Goal: Task Accomplishment & Management: Use online tool/utility

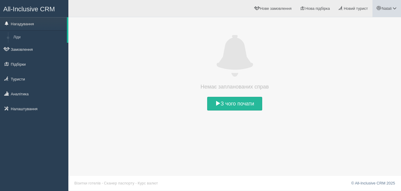
click at [385, 10] on span "Natali" at bounding box center [387, 8] width 10 height 4
click at [366, 26] on span "Мій профіль" at bounding box center [359, 26] width 22 height 4
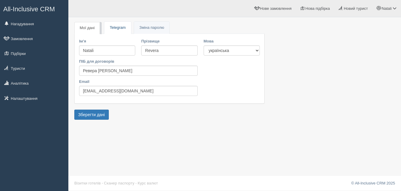
click at [120, 26] on link "Telegram" at bounding box center [117, 28] width 26 height 12
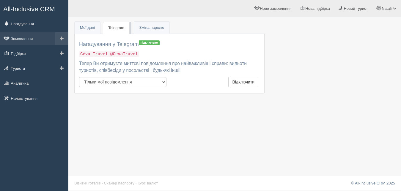
click at [26, 39] on link "Замовлення" at bounding box center [34, 38] width 68 height 13
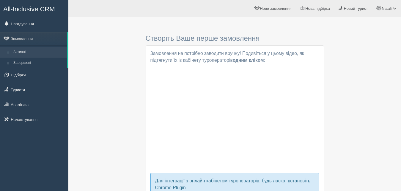
scroll to position [64, 0]
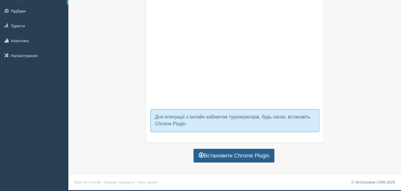
click at [244, 156] on link "Встановити Chrome Plugin" at bounding box center [234, 156] width 81 height 14
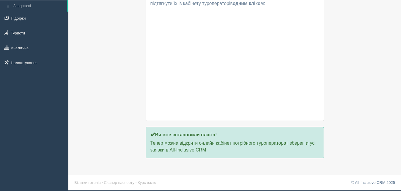
scroll to position [20, 0]
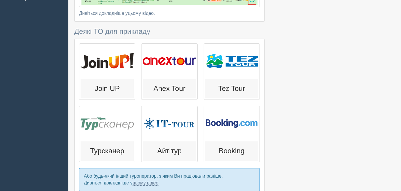
scroll to position [165, 0]
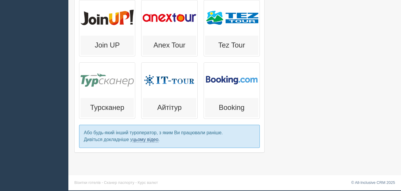
click at [146, 140] on link "цьому відео" at bounding box center [146, 139] width 26 height 5
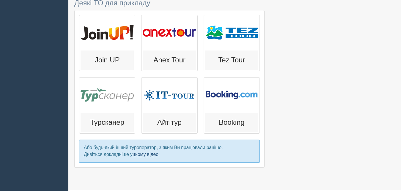
scroll to position [74, 0]
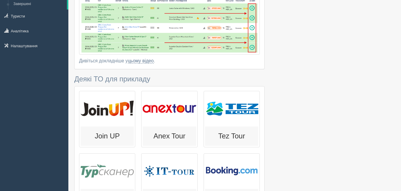
click at [99, 81] on h3 "Деякі ТО для прикладу" at bounding box center [169, 79] width 190 height 8
click at [106, 113] on div at bounding box center [107, 108] width 53 height 33
click at [108, 78] on h3 "Деякі ТО для прикладу" at bounding box center [169, 79] width 190 height 8
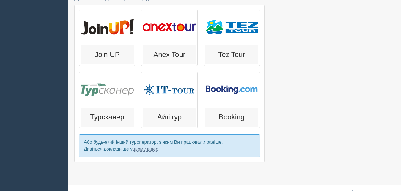
scroll to position [165, 0]
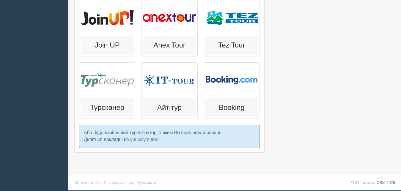
click at [171, 133] on p "Або будь-який інший туроператор, з яким Ви працювали раніше. Дивіться докладніш…" at bounding box center [169, 136] width 181 height 23
click at [201, 131] on p "Або будь-який інший туроператор, з яким Ви працювали раніше. Дивіться докладніш…" at bounding box center [169, 136] width 181 height 23
click at [94, 131] on p "Або будь-який інший туроператор, з яким Ви працювали раніше. Дивіться докладніш…" at bounding box center [169, 136] width 181 height 23
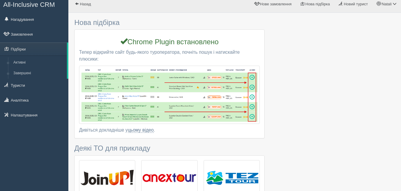
scroll to position [0, 0]
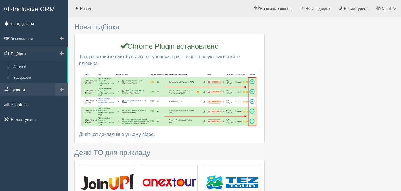
click at [37, 90] on link "Туристи" at bounding box center [34, 89] width 68 height 13
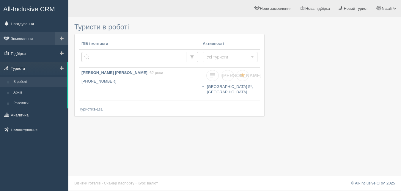
click at [21, 36] on link "Замовлення" at bounding box center [34, 38] width 68 height 13
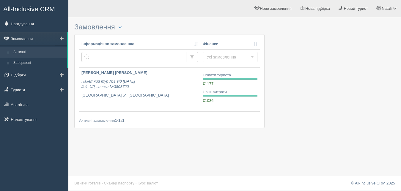
click at [23, 37] on link "Замовлення" at bounding box center [33, 38] width 67 height 13
click at [120, 28] on button "button" at bounding box center [120, 27] width 10 height 7
click at [167, 148] on div "Замовлення Турист в офісі Скачати в Excel Розширений пошук... Інформація по зам…" at bounding box center [234, 95] width 333 height 191
click at [26, 24] on link "Нагадування" at bounding box center [34, 23] width 68 height 13
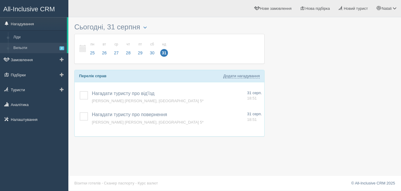
click at [21, 49] on link "Вильоти 2" at bounding box center [39, 48] width 56 height 11
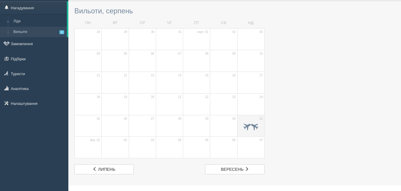
scroll to position [26, 0]
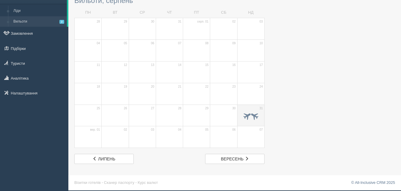
click at [253, 106] on td "31" at bounding box center [250, 116] width 27 height 22
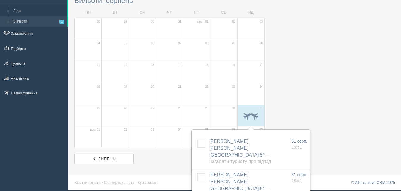
click at [321, 79] on div at bounding box center [234, 79] width 321 height 170
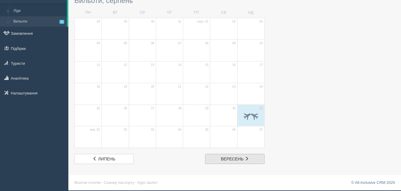
click at [233, 156] on link "вер вересень" at bounding box center [234, 159] width 59 height 10
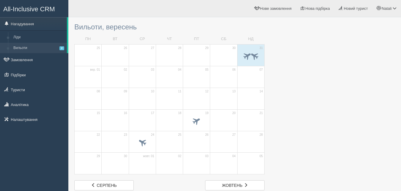
scroll to position [26, 0]
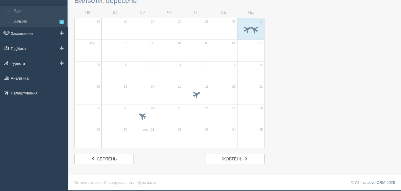
click at [23, 12] on link "Ліди" at bounding box center [39, 11] width 56 height 11
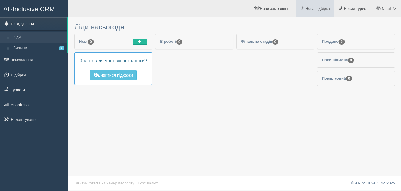
click at [314, 9] on span "Нова підбірка" at bounding box center [317, 8] width 25 height 4
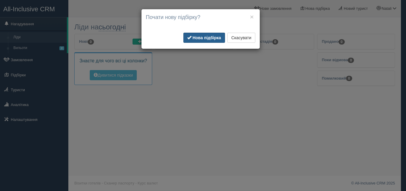
click at [198, 36] on b "Нова підбірка" at bounding box center [207, 37] width 29 height 5
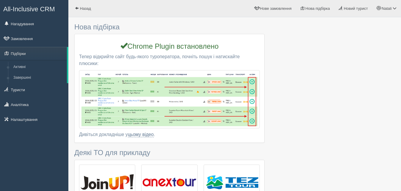
click at [96, 56] on p "Тепер відкрийте сайт будь-якого туроператора, почніть пошук і натискайте плюсик…" at bounding box center [169, 61] width 181 height 14
click at [273, 11] on span "Нове замовлення" at bounding box center [276, 8] width 32 height 4
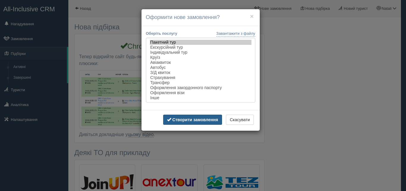
click at [197, 122] on b "Створити замовлення" at bounding box center [196, 119] width 46 height 5
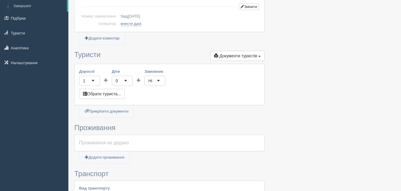
scroll to position [61, 0]
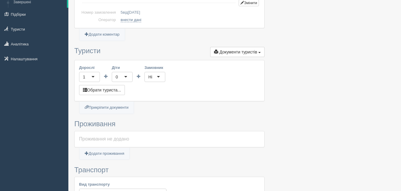
click at [124, 76] on div "0" at bounding box center [122, 77] width 21 height 10
click at [121, 99] on div "Дорослі 1 1 Діти 0 0 0 1 2 3 4 5 6 7 8 9 10 11 12 13 14 15 16 17 18 19 20 21 22…" at bounding box center [170, 80] width 190 height 41
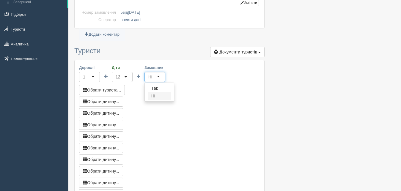
click at [158, 76] on div "Ні" at bounding box center [155, 77] width 21 height 10
click at [194, 82] on div "Дорослі 1 1 Діти 12 12 0 1 2 3 4 5 6 7 8 9 10 11 12 13 14 15 16 17 18 19 20 21 …" at bounding box center [170, 150] width 190 height 180
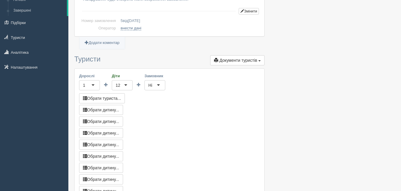
scroll to position [1, 0]
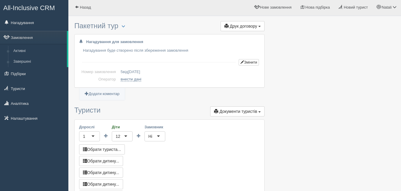
click at [97, 73] on td "Номер замовлення" at bounding box center [98, 71] width 39 height 7
click at [130, 81] on link "внести дані" at bounding box center [131, 79] width 21 height 5
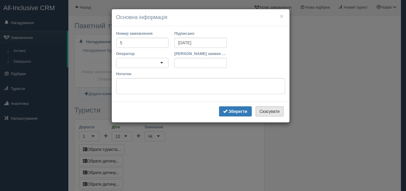
click at [269, 107] on button "Скасувати" at bounding box center [270, 111] width 28 height 10
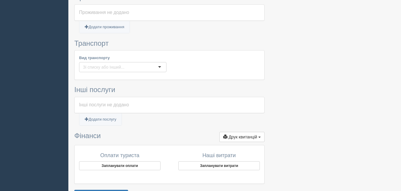
scroll to position [365, 0]
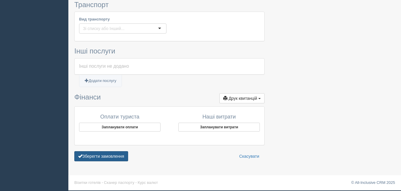
click at [110, 159] on button "Зберегти замовлення" at bounding box center [101, 156] width 54 height 10
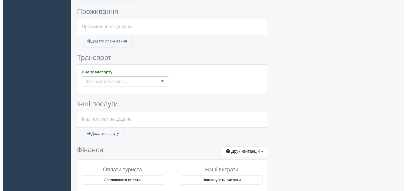
scroll to position [108, 0]
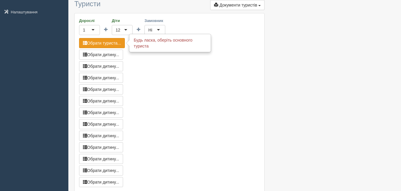
click at [114, 43] on button "Обрати туриста..." at bounding box center [102, 43] width 46 height 10
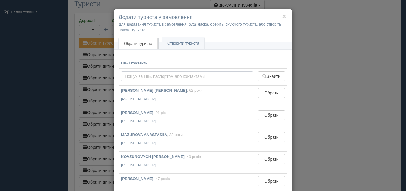
click at [135, 74] on input "text" at bounding box center [187, 76] width 132 height 10
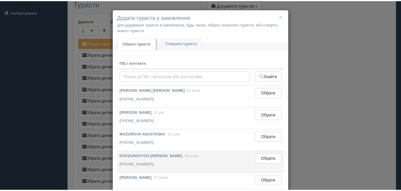
scroll to position [27, 0]
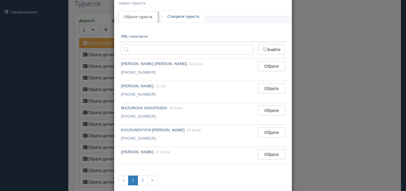
click at [174, 17] on link "Створити туриста" at bounding box center [183, 17] width 43 height 12
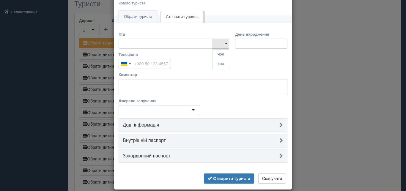
click at [320, 56] on div "× Додати туриста у замовлення Для додавання туриста в замовлення, будь ласка, о…" at bounding box center [203, 95] width 406 height 191
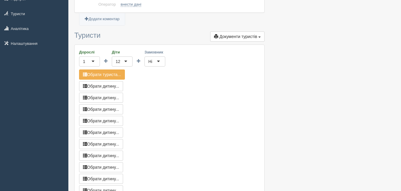
scroll to position [17, 0]
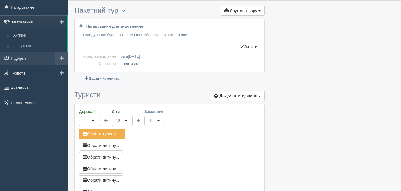
click at [15, 57] on link "Підбірки" at bounding box center [34, 58] width 68 height 13
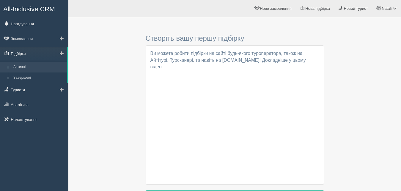
click at [22, 53] on link "Підбірки" at bounding box center [33, 53] width 67 height 13
click at [194, 37] on h3 "Створіть вашу першу підбірку" at bounding box center [235, 39] width 178 height 8
click at [194, 58] on p "Ви можете робити підбірки на сайті будь-якого туроператора, також на Айтітурі, …" at bounding box center [234, 60] width 169 height 21
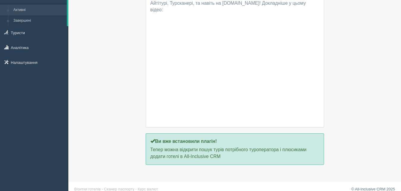
scroll to position [20, 0]
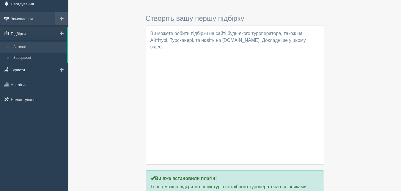
click at [28, 17] on link "Замовлення" at bounding box center [34, 18] width 68 height 13
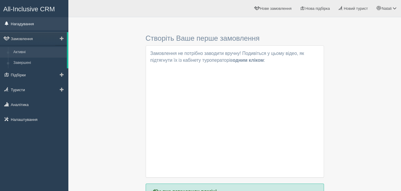
click at [23, 20] on link "Нагадування" at bounding box center [34, 23] width 68 height 13
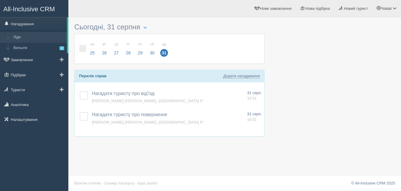
click at [23, 38] on link "Ліди" at bounding box center [39, 37] width 56 height 11
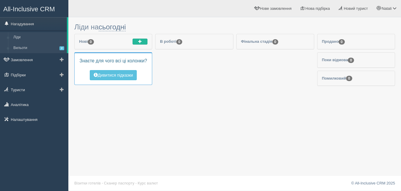
click at [22, 48] on link "Вильоти 2" at bounding box center [39, 48] width 56 height 11
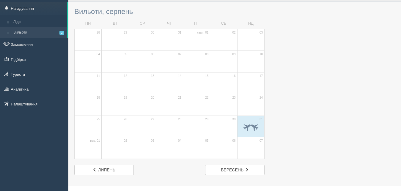
scroll to position [26, 0]
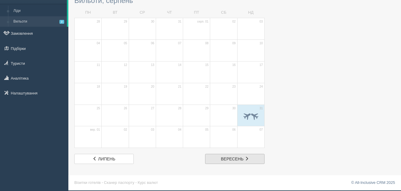
click at [231, 158] on span "вересень" at bounding box center [232, 159] width 23 height 5
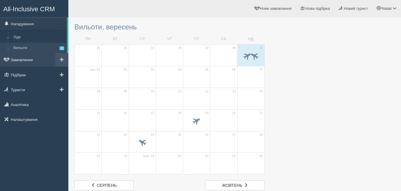
click at [26, 59] on link "Замовлення" at bounding box center [34, 59] width 68 height 13
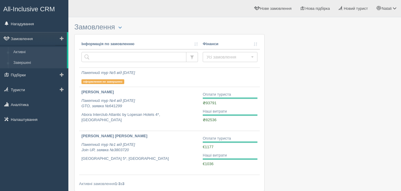
click at [24, 60] on link "Завершені" at bounding box center [39, 63] width 56 height 11
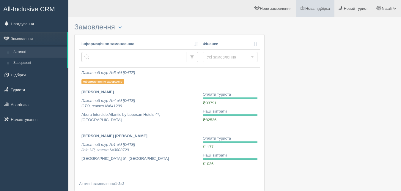
click at [305, 12] on link "Нова підбірка" at bounding box center [315, 8] width 38 height 17
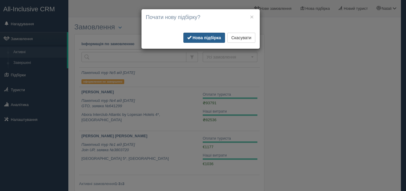
click at [203, 37] on b "Нова підбірка" at bounding box center [207, 37] width 29 height 5
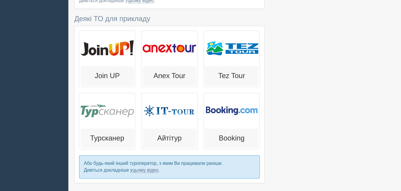
scroll to position [104, 0]
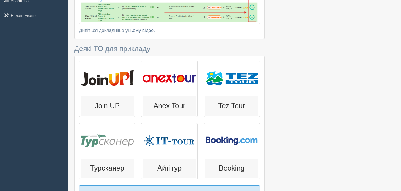
click at [115, 93] on div at bounding box center [107, 78] width 53 height 33
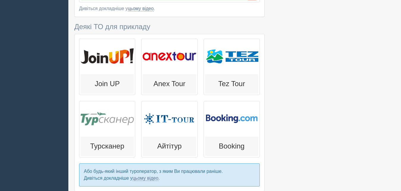
scroll to position [134, 0]
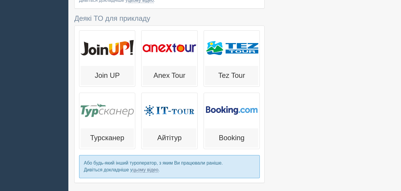
click at [106, 112] on div at bounding box center [107, 110] width 53 height 33
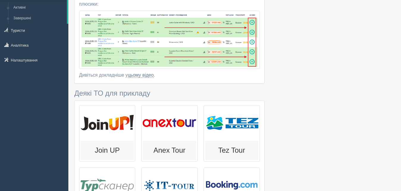
scroll to position [30, 0]
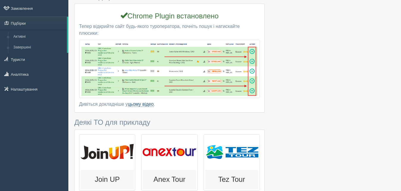
click at [137, 105] on link "цьому відео" at bounding box center [141, 104] width 26 height 5
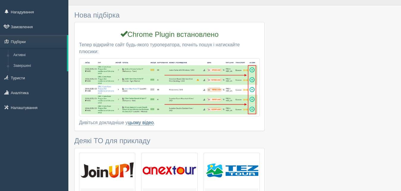
scroll to position [0, 0]
